Goal: Task Accomplishment & Management: Manage account settings

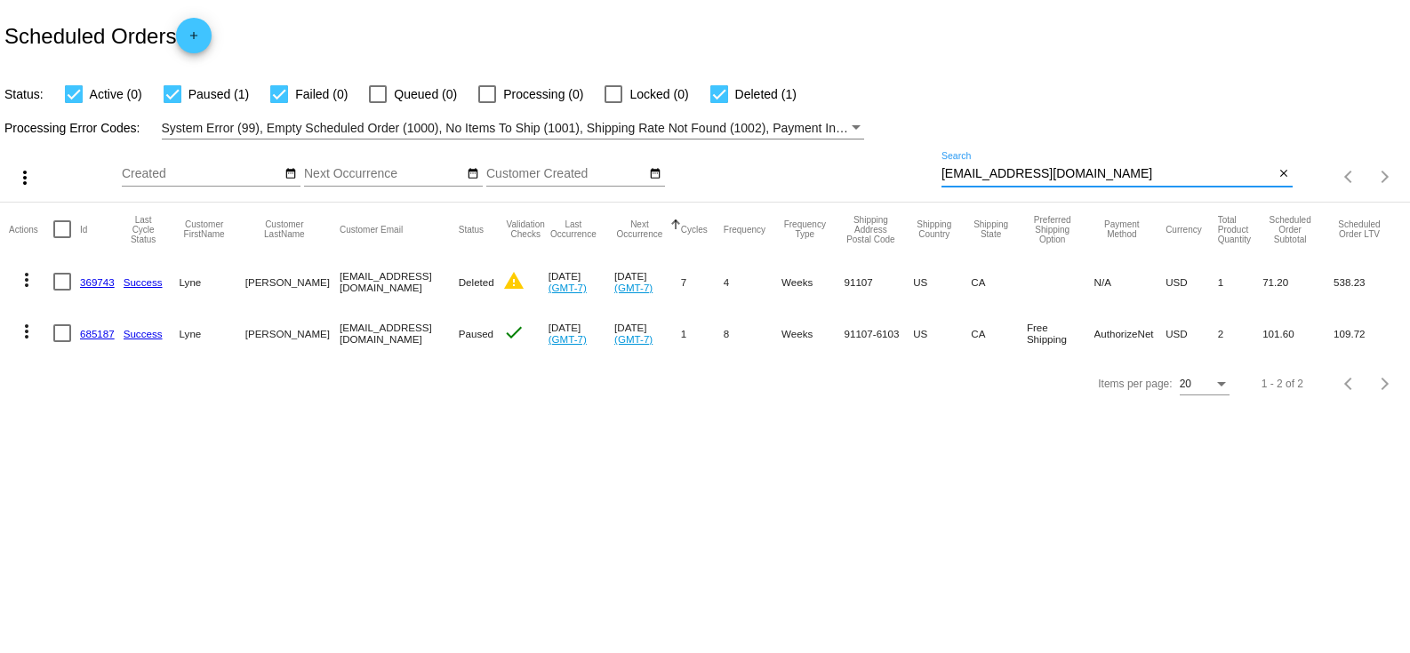
click at [1039, 173] on input "[EMAIL_ADDRESS][DOMAIN_NAME]" at bounding box center [1107, 174] width 332 height 14
paste input "[EMAIL_ADDRESS][DOMAIN_NAME]"
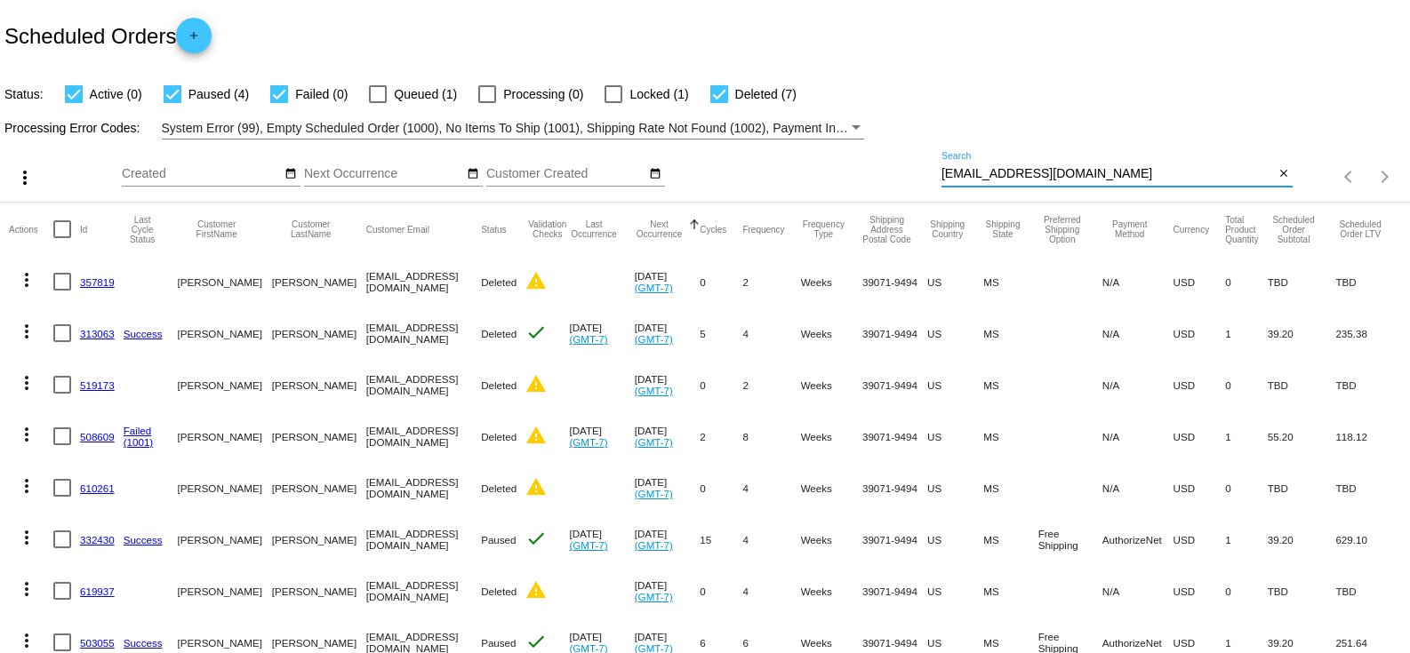
type input "[EMAIL_ADDRESS][DOMAIN_NAME]"
click at [284, 96] on div at bounding box center [279, 94] width 18 height 18
click at [279, 103] on input "Failed (0)" at bounding box center [278, 103] width 1 height 1
checkbox input "false"
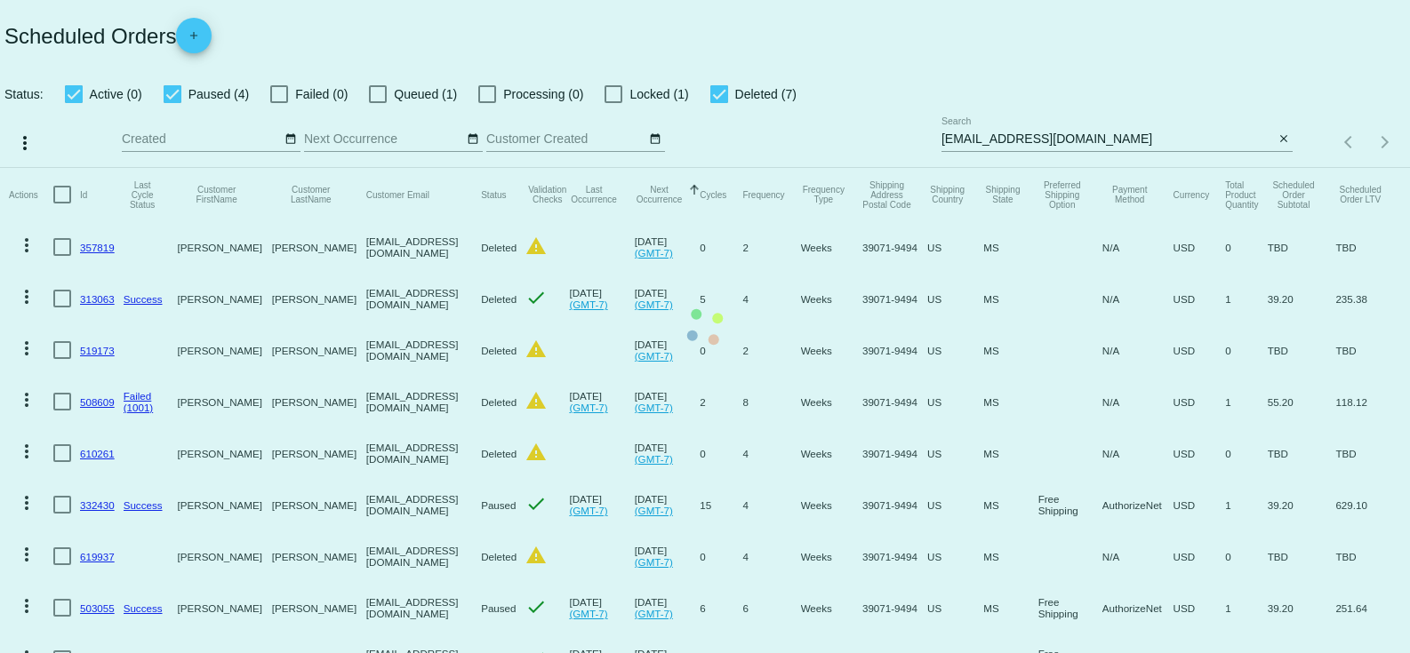
click at [179, 168] on mat-table "Actions Id Last Cycle Status Customer FirstName Customer LastName Customer Emai…" at bounding box center [705, 478] width 1410 height 621
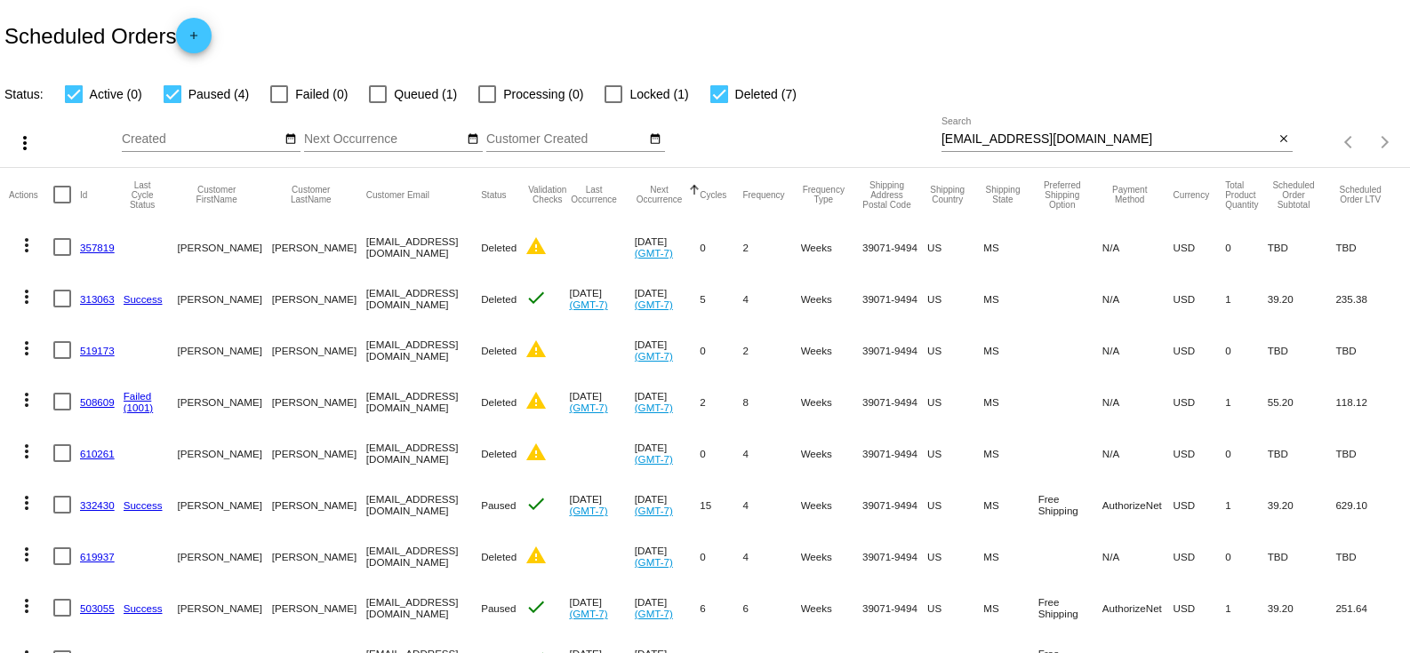
click at [74, 91] on div at bounding box center [74, 94] width 18 height 18
click at [74, 103] on input "Active (0)" at bounding box center [73, 103] width 1 height 1
checkbox input "false"
click at [180, 96] on app-dashboard-scheduled-orders "Scheduled Orders add Status: Active (0) Paused (4) Failed (0) Queued (1) Proces…" at bounding box center [705, 419] width 1410 height 838
click at [177, 93] on div at bounding box center [173, 94] width 18 height 18
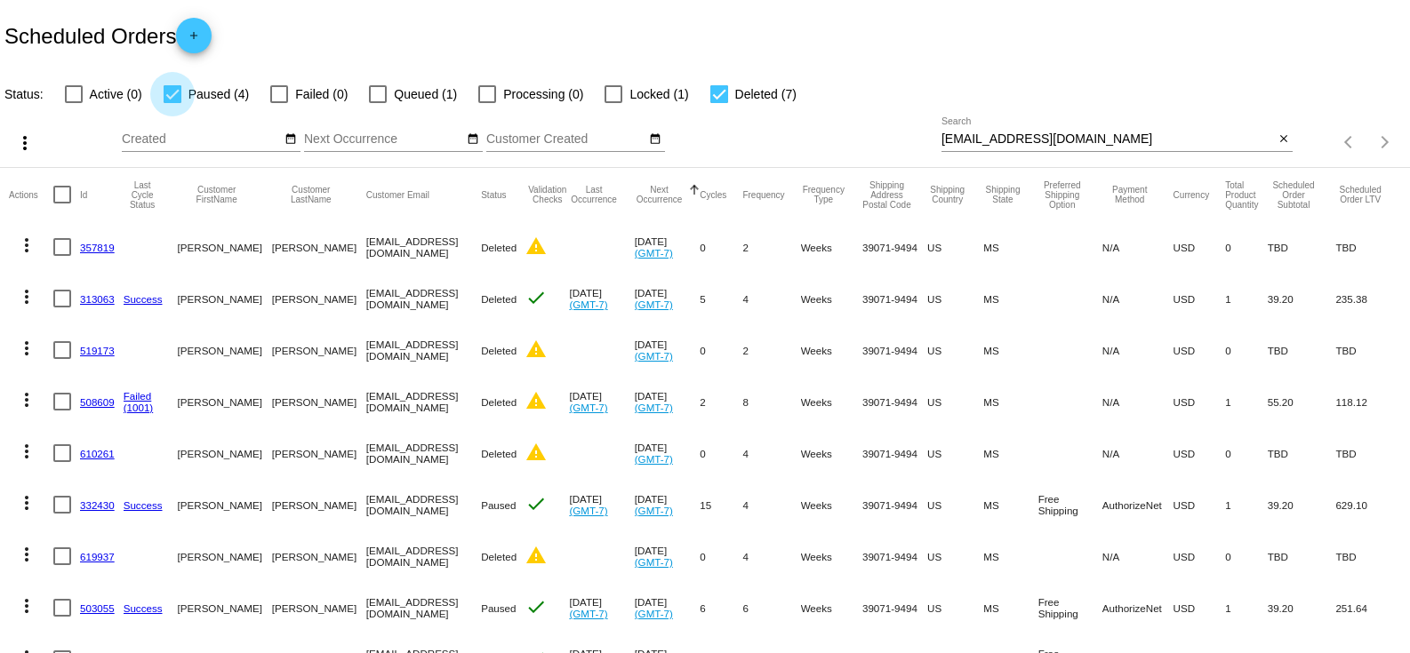
click at [172, 103] on input "Paused (4)" at bounding box center [172, 103] width 1 height 1
checkbox input "false"
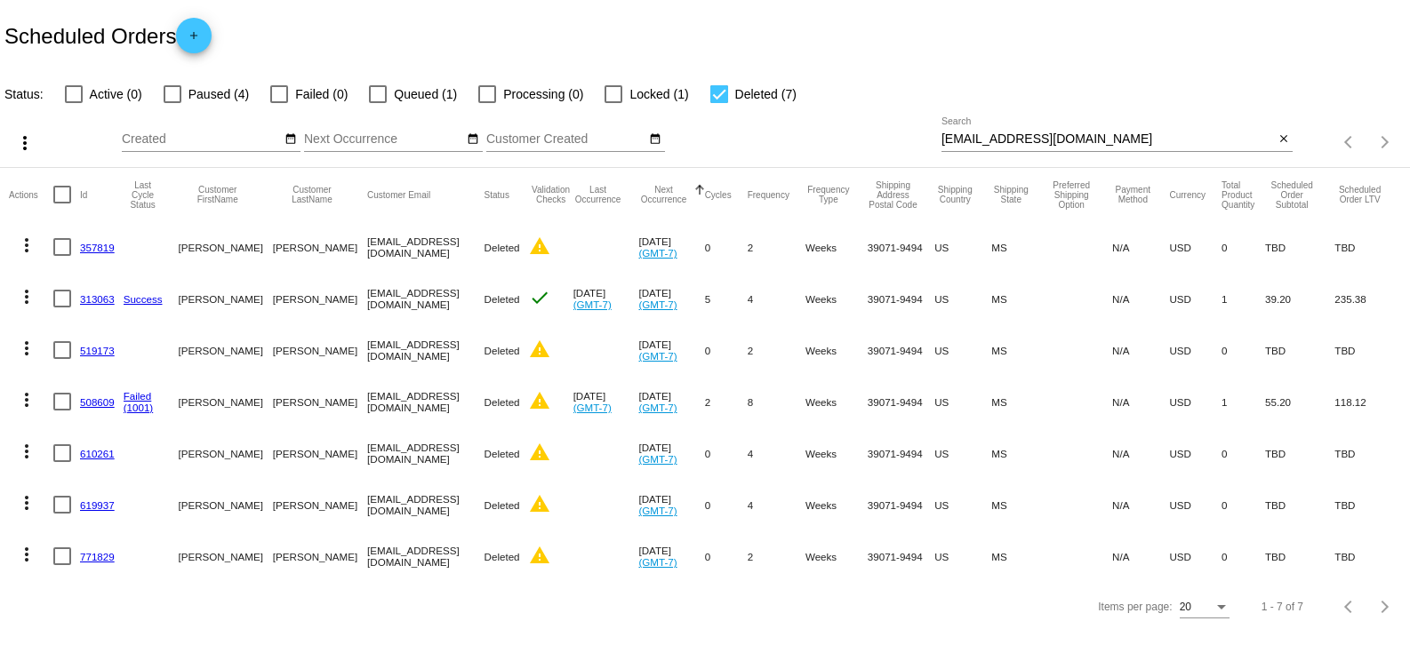
click at [719, 89] on div at bounding box center [719, 94] width 18 height 18
click at [719, 103] on input "Deleted (7)" at bounding box center [718, 103] width 1 height 1
checkbox input "false"
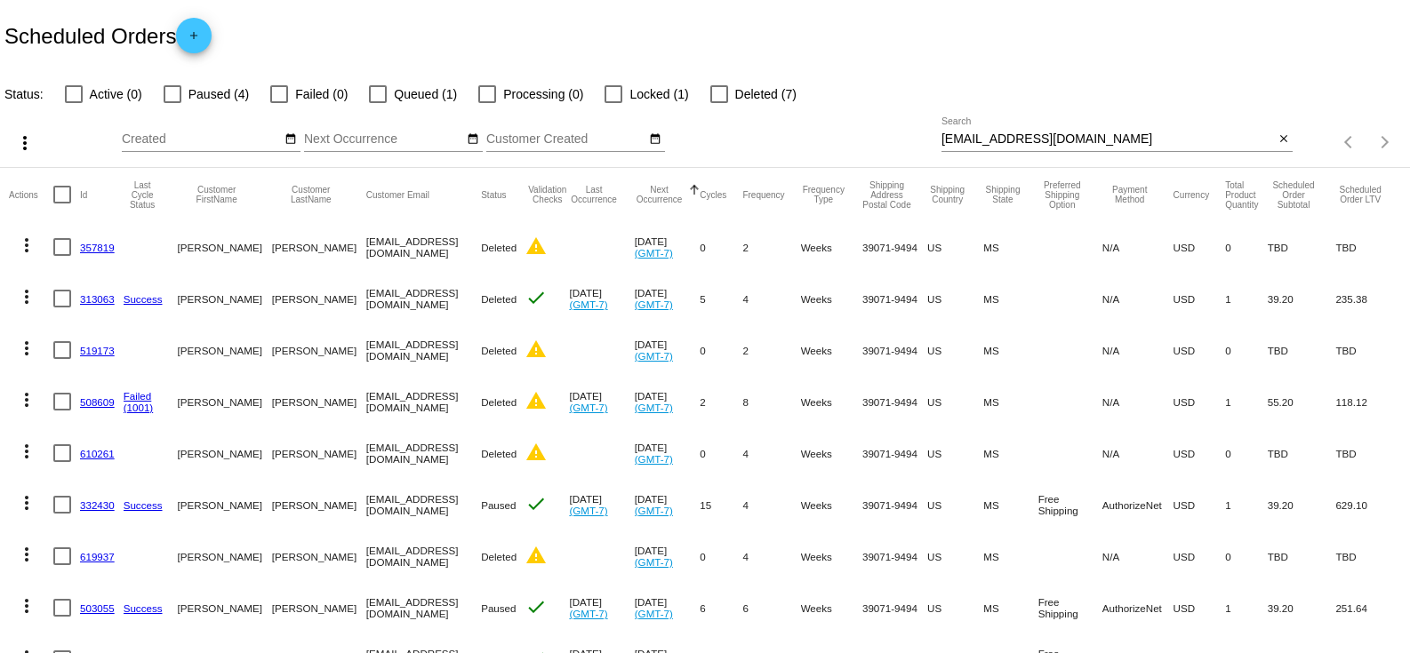
click at [381, 94] on div at bounding box center [378, 94] width 18 height 18
click at [378, 103] on input "Queued (1)" at bounding box center [377, 103] width 1 height 1
checkbox input "true"
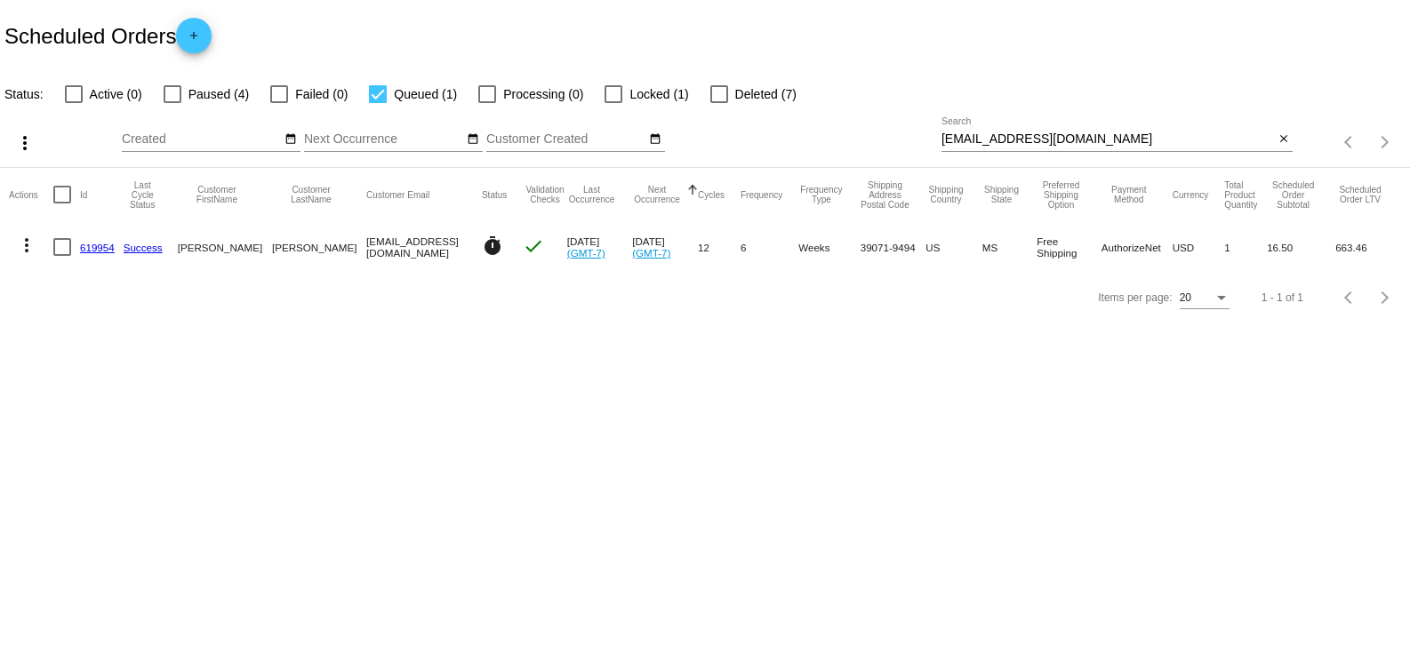
click at [100, 248] on link "619954" at bounding box center [97, 248] width 35 height 12
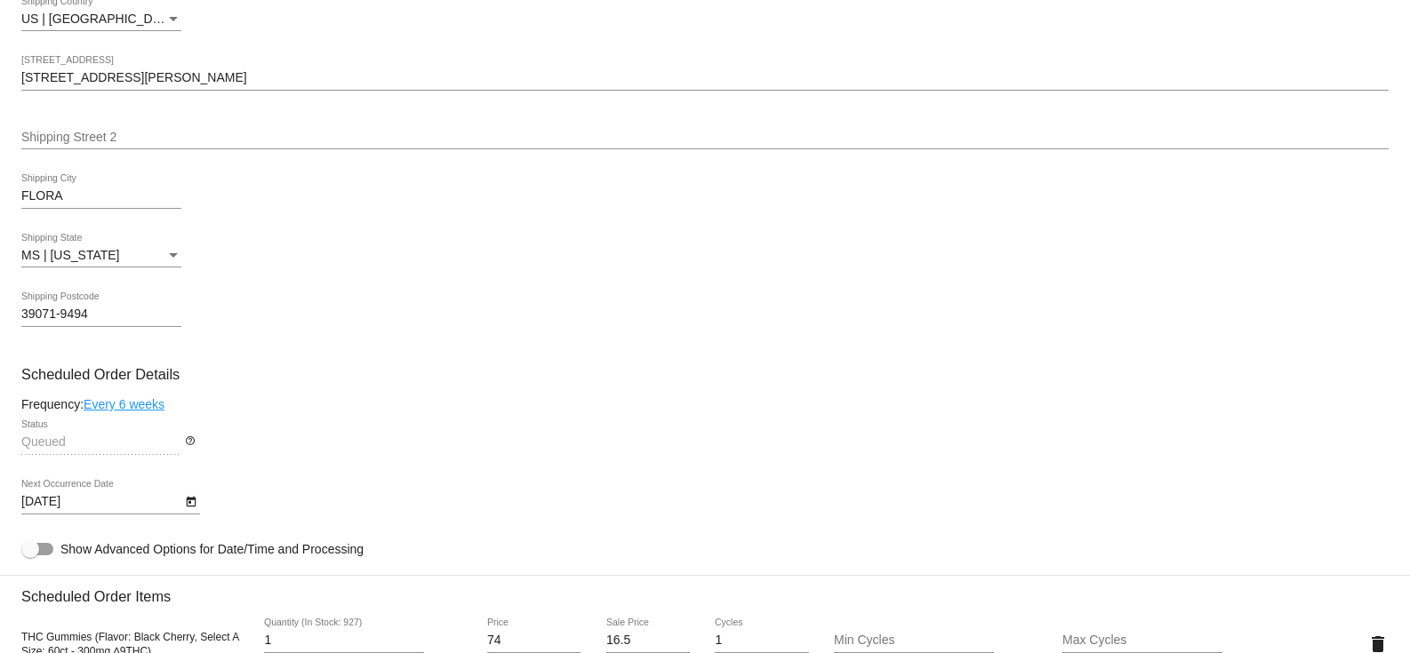
scroll to position [829, 0]
